Goal: Transaction & Acquisition: Purchase product/service

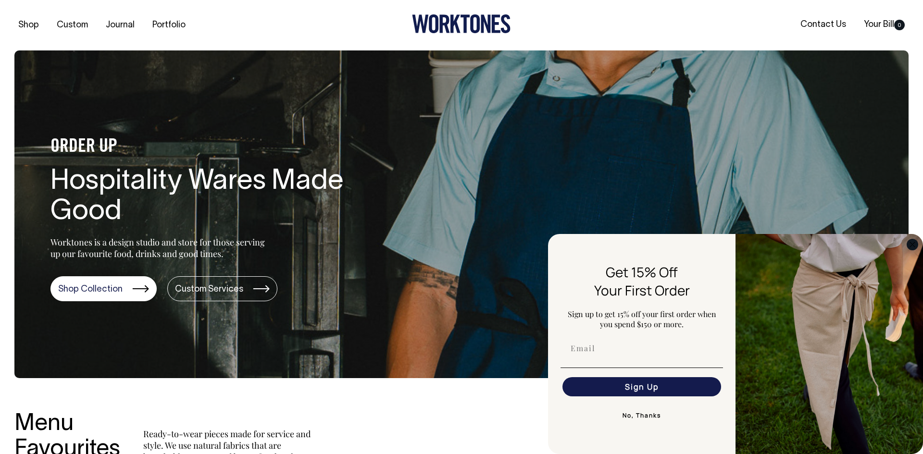
click at [911, 246] on circle "Close dialog" at bounding box center [912, 244] width 11 height 11
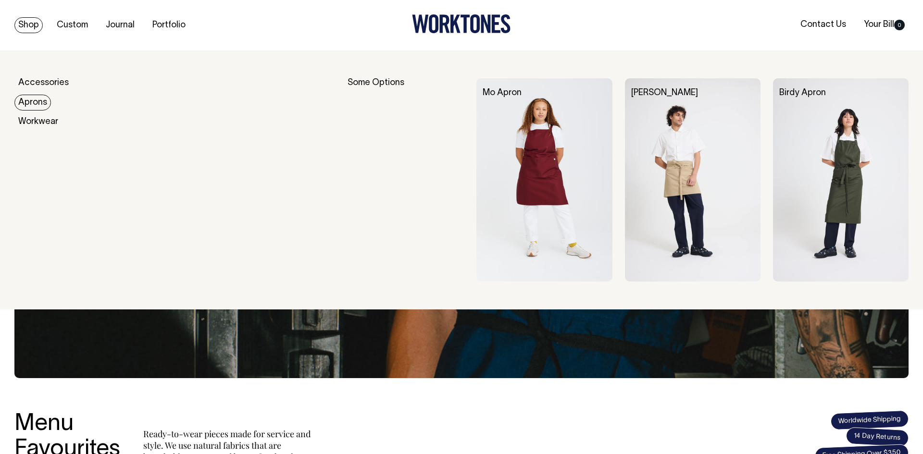
click at [41, 98] on link "Aprons" at bounding box center [32, 103] width 37 height 16
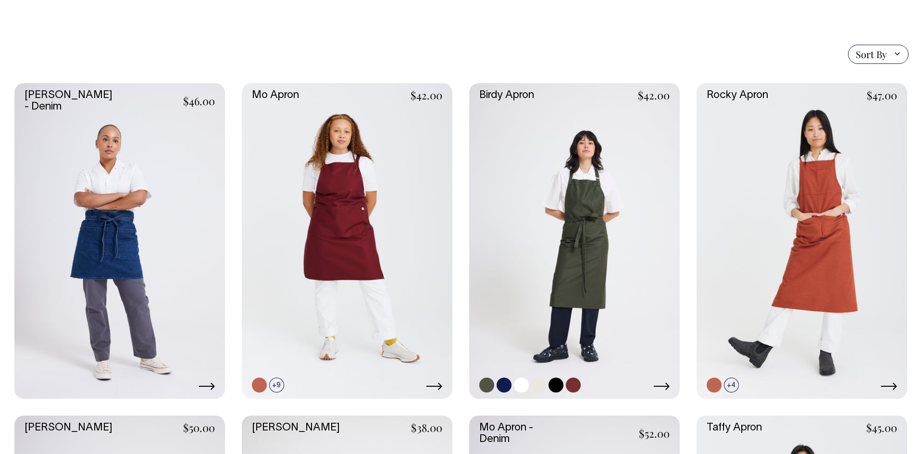
scroll to position [212, 0]
click at [508, 339] on link at bounding box center [574, 242] width 211 height 316
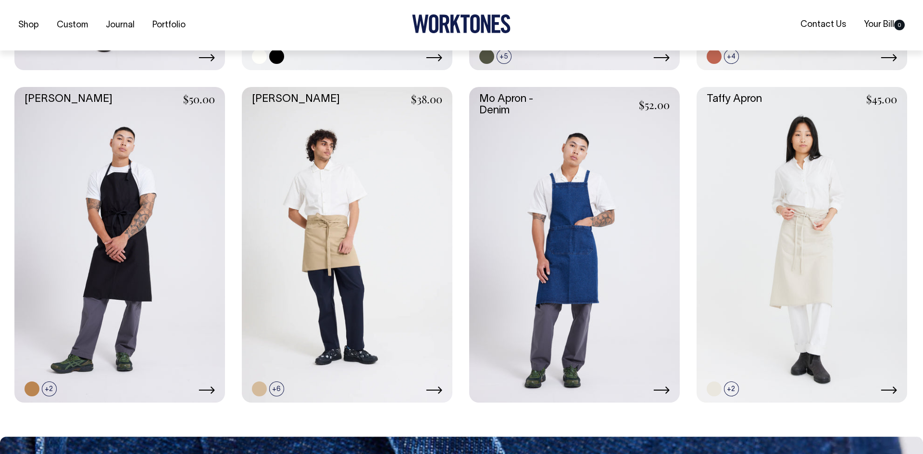
scroll to position [542, 0]
click at [743, 276] on link at bounding box center [801, 245] width 211 height 316
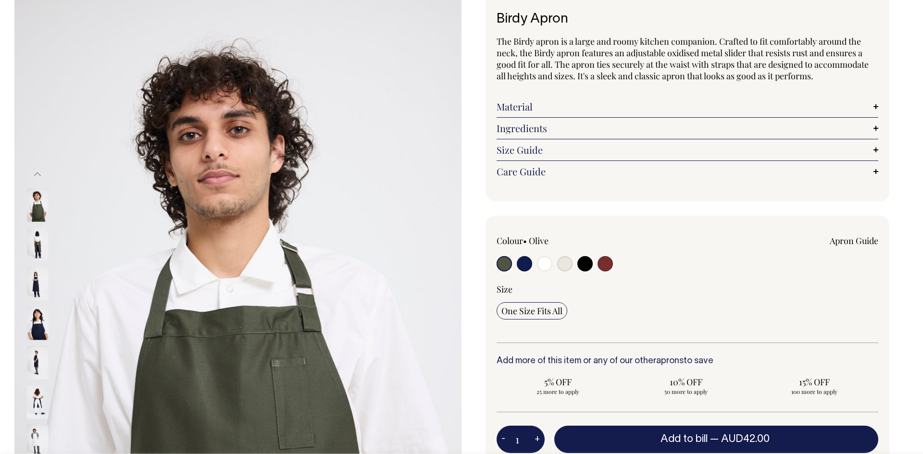
scroll to position [63, 0]
click at [501, 268] on input "radio" at bounding box center [503, 263] width 15 height 15
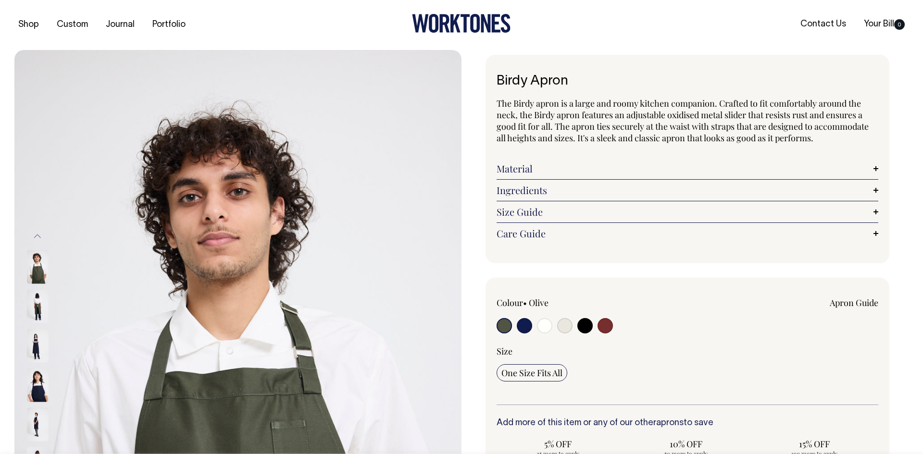
scroll to position [0, 0]
click at [469, 262] on div "Birdy Apron The Birdy apron is a large and roomy kitchen companion. Crafted to …" at bounding box center [684, 373] width 447 height 636
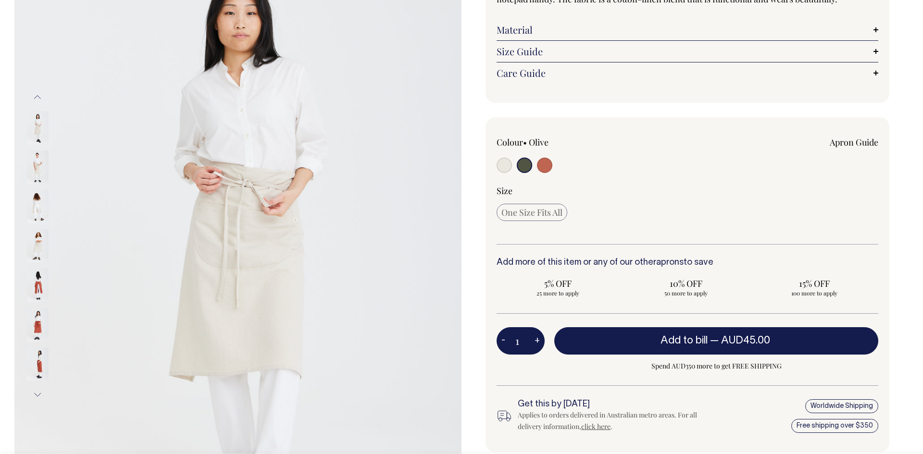
scroll to position [140, 0]
